Goal: Information Seeking & Learning: Learn about a topic

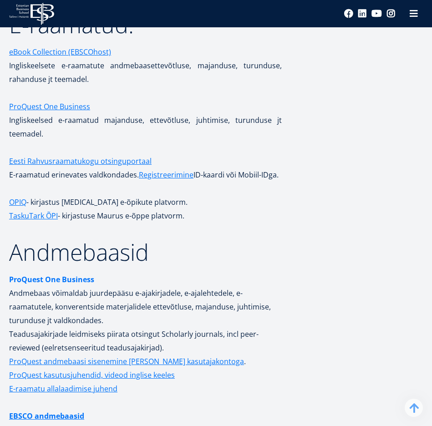
scroll to position [1813, 0]
click at [72, 355] on link "ProQuest andmebaasi sisenemine MyEBS kasutajakontoga" at bounding box center [126, 362] width 235 height 14
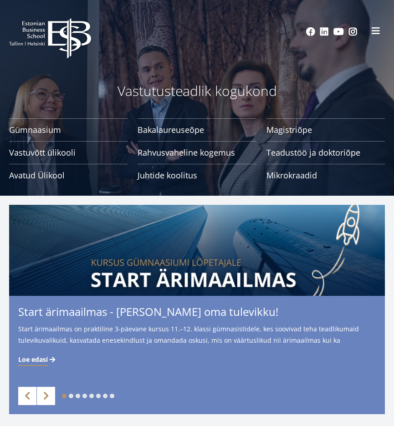
click at [378, 34] on span at bounding box center [375, 30] width 9 height 9
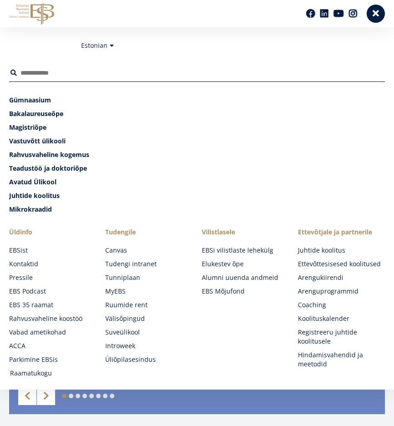
click at [31, 374] on link "Raamatukogu" at bounding box center [53, 373] width 87 height 9
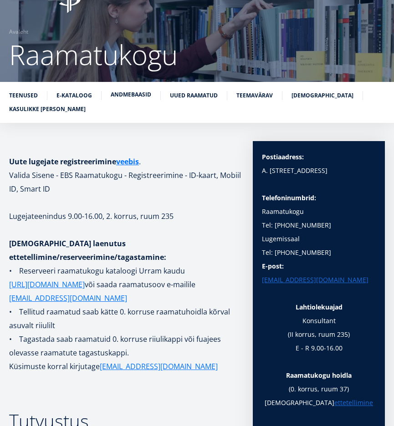
click at [133, 96] on link "Andmebaasid" at bounding box center [131, 94] width 41 height 9
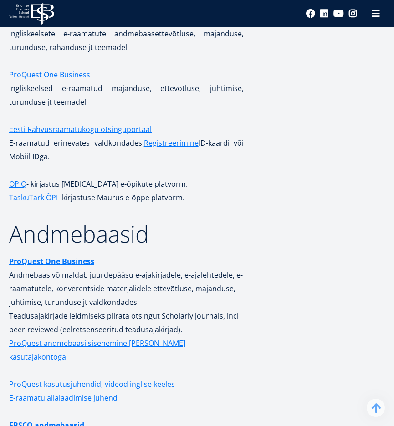
click at [56, 378] on link "ProQuest kasutusjuhendid, videod inglise keeles" at bounding box center [92, 385] width 166 height 14
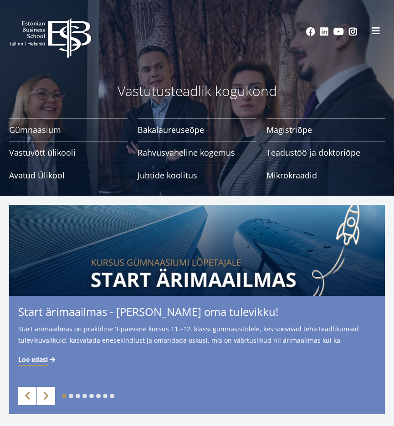
click at [375, 34] on span at bounding box center [375, 30] width 9 height 9
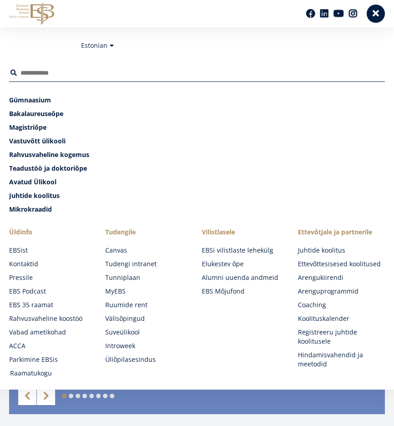
click at [38, 374] on link "Raamatukogu" at bounding box center [53, 373] width 87 height 9
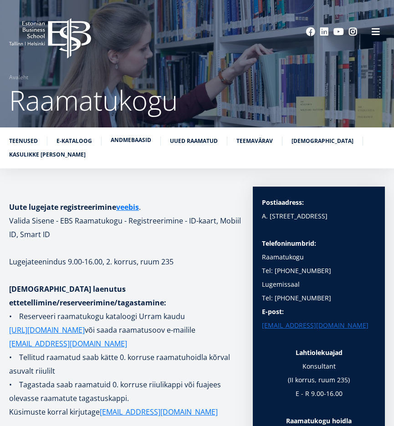
click at [142, 142] on link "Andmebaasid" at bounding box center [131, 140] width 41 height 9
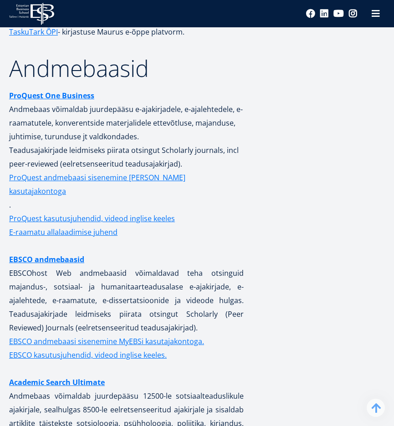
scroll to position [2137, 0]
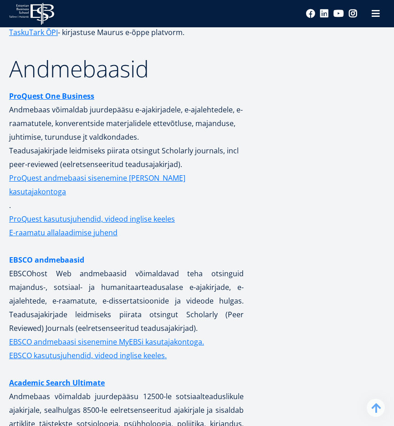
click at [80, 253] on link "EBSCO andmebaasid" at bounding box center [46, 260] width 75 height 14
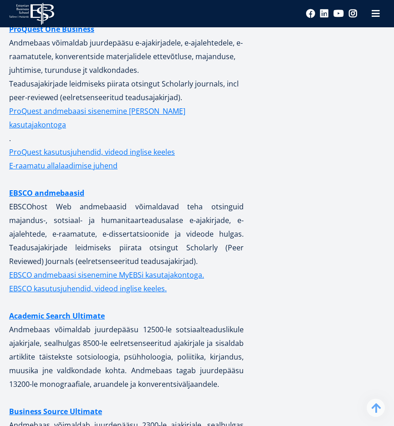
scroll to position [2225, 0]
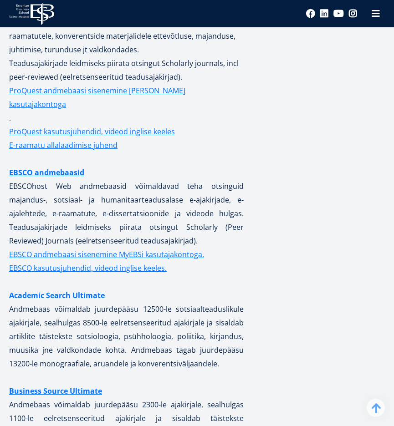
click at [81, 289] on link "Academic Search Ultimate" at bounding box center [57, 296] width 96 height 14
